Goal: Download file/media

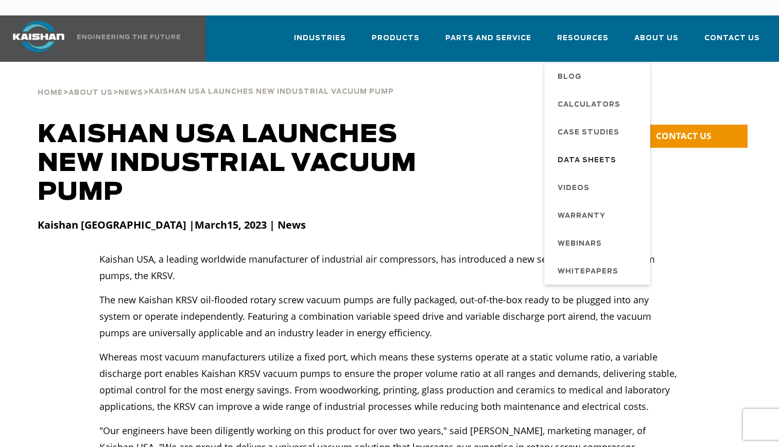
click at [610, 152] on span "Data Sheets" at bounding box center [586, 160] width 59 height 17
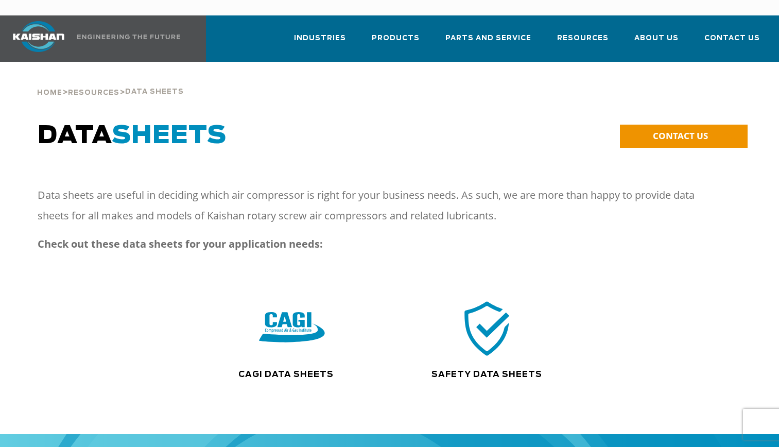
click at [303, 300] on img at bounding box center [292, 328] width 66 height 66
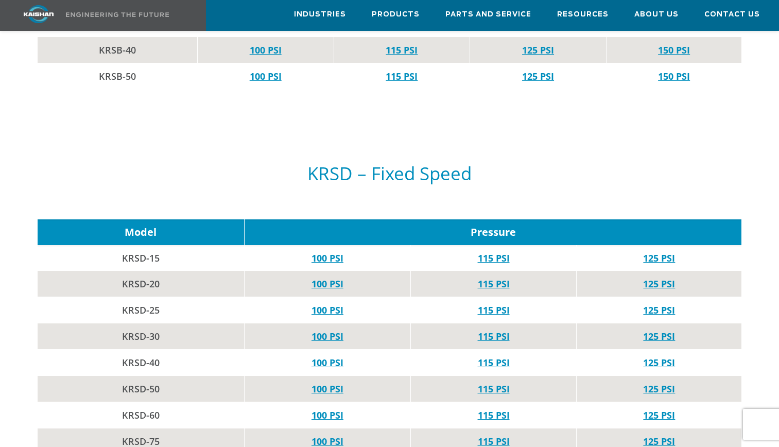
scroll to position [1172, 0]
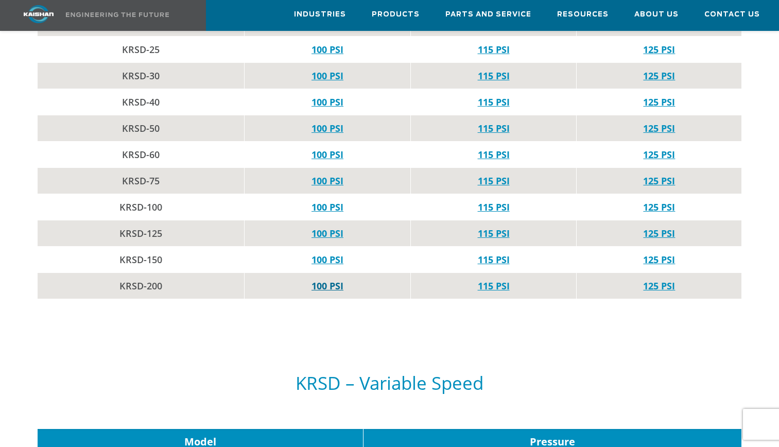
click at [324, 279] on link "100 PSI" at bounding box center [327, 285] width 32 height 12
